Goal: Navigation & Orientation: Find specific page/section

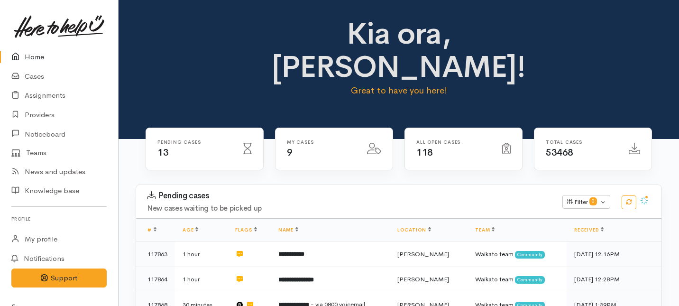
scroll to position [600, 0]
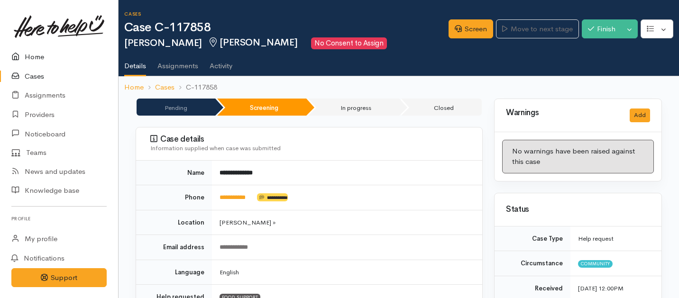
click at [40, 56] on link "Home" at bounding box center [59, 56] width 118 height 19
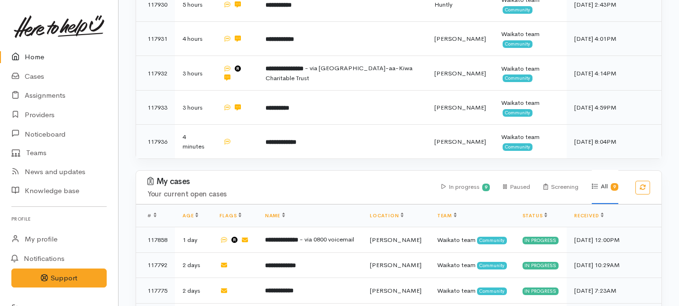
scroll to position [674, 0]
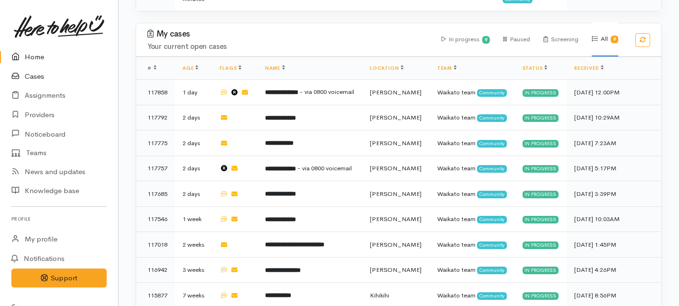
click at [28, 77] on link "Cases" at bounding box center [59, 76] width 118 height 19
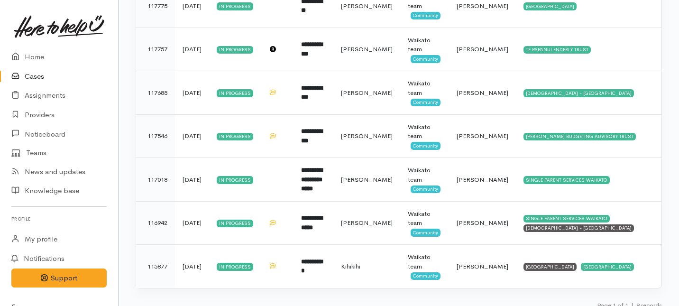
scroll to position [310, 0]
